Goal: Navigation & Orientation: Find specific page/section

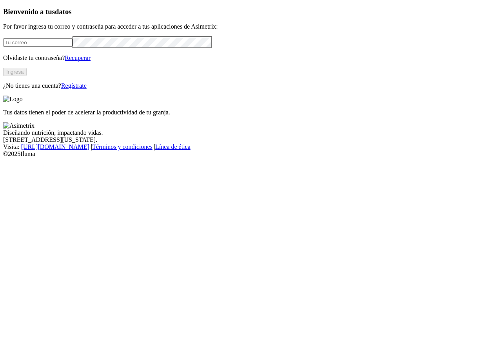
click at [72, 47] on input "email" at bounding box center [37, 42] width 69 height 8
type input "[PERSON_NAME][EMAIL_ADDRESS][PERSON_NAME][DOMAIN_NAME]"
click at [27, 76] on button "Ingresa" at bounding box center [15, 72] width 24 height 8
